Goal: Task Accomplishment & Management: Use online tool/utility

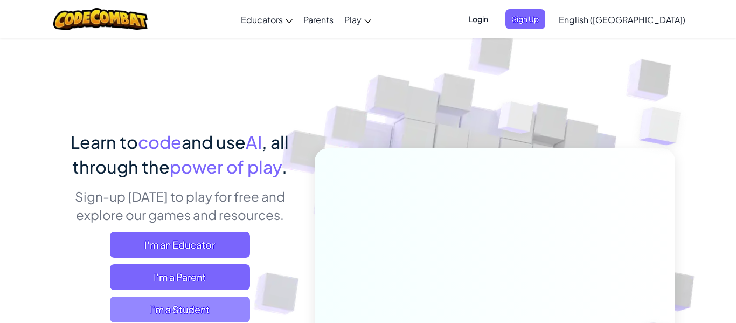
click at [190, 309] on span "I'm a Student" at bounding box center [180, 309] width 140 height 26
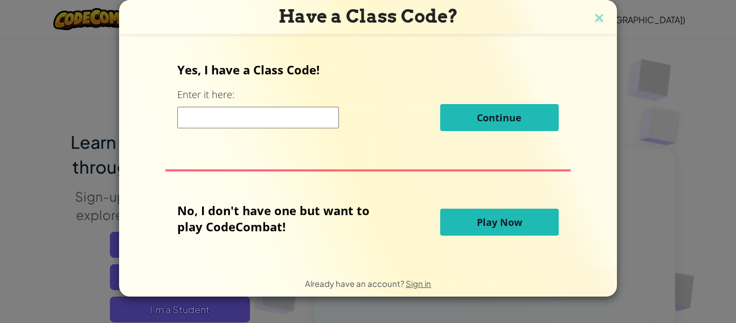
click at [474, 222] on button "Play Now" at bounding box center [499, 222] width 119 height 27
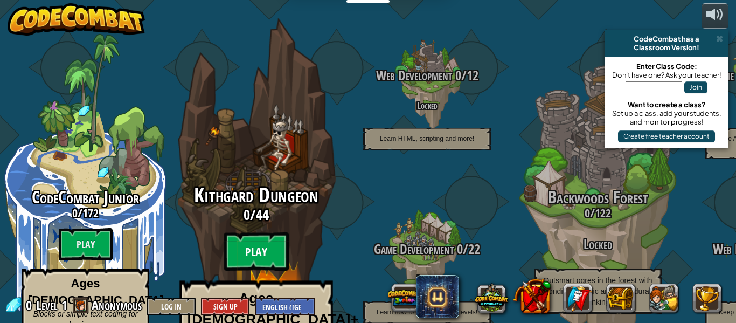
click at [266, 232] on btn "Play" at bounding box center [256, 251] width 65 height 39
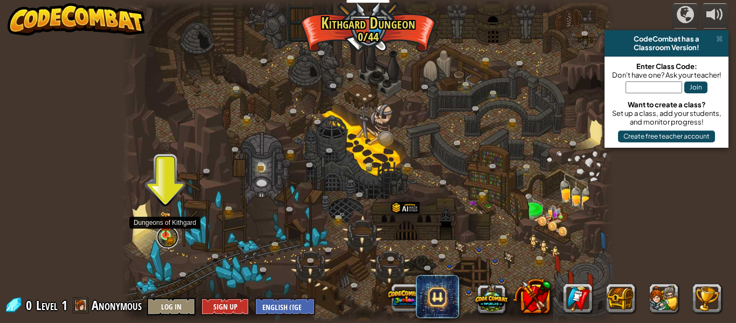
click at [162, 244] on div "Twisted Canyon (Locked) Challenge: collect the most gold using all the programm…" at bounding box center [368, 161] width 494 height 323
click at [168, 238] on link at bounding box center [168, 237] width 22 height 22
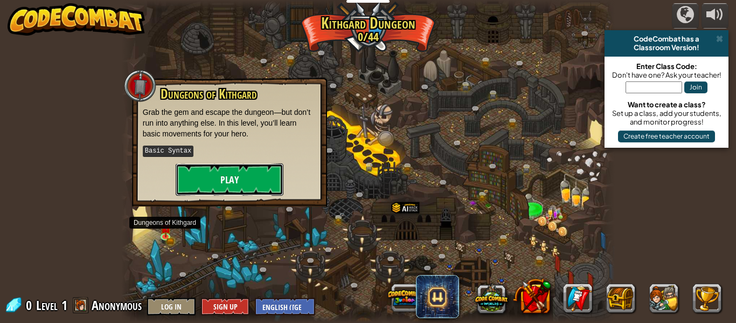
click at [232, 186] on button "Play" at bounding box center [230, 179] width 108 height 32
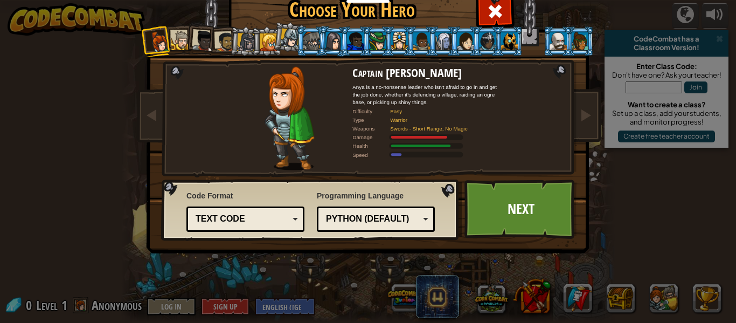
click at [377, 213] on div "Python (Default)" at bounding box center [372, 219] width 93 height 12
click at [267, 215] on div "Text code" at bounding box center [242, 219] width 93 height 12
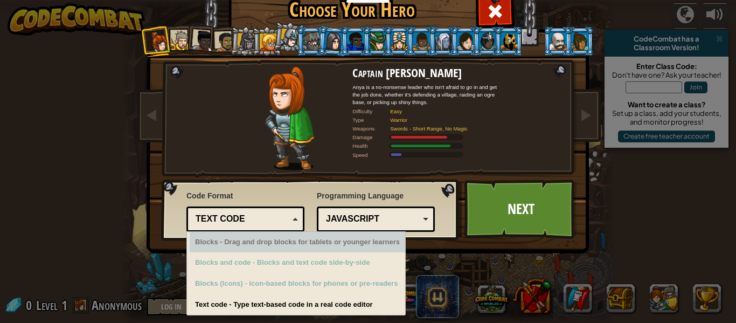
click at [272, 224] on div "Text code" at bounding box center [242, 219] width 93 height 12
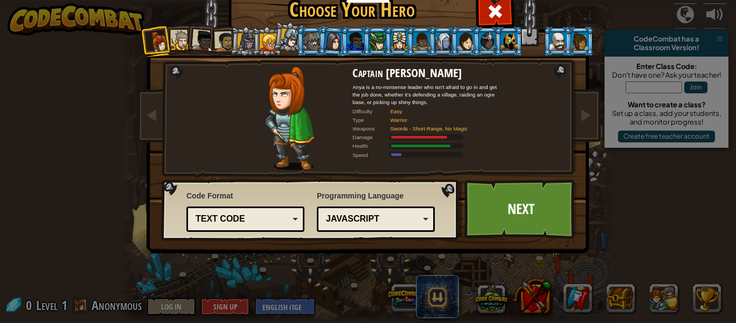
click at [412, 226] on div "JavaScript" at bounding box center [376, 219] width 104 height 17
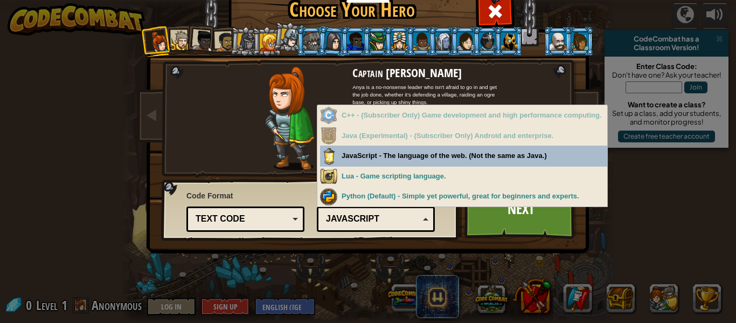
click at [412, 226] on div "JavaScript" at bounding box center [376, 219] width 104 height 17
